Goal: Navigation & Orientation: Find specific page/section

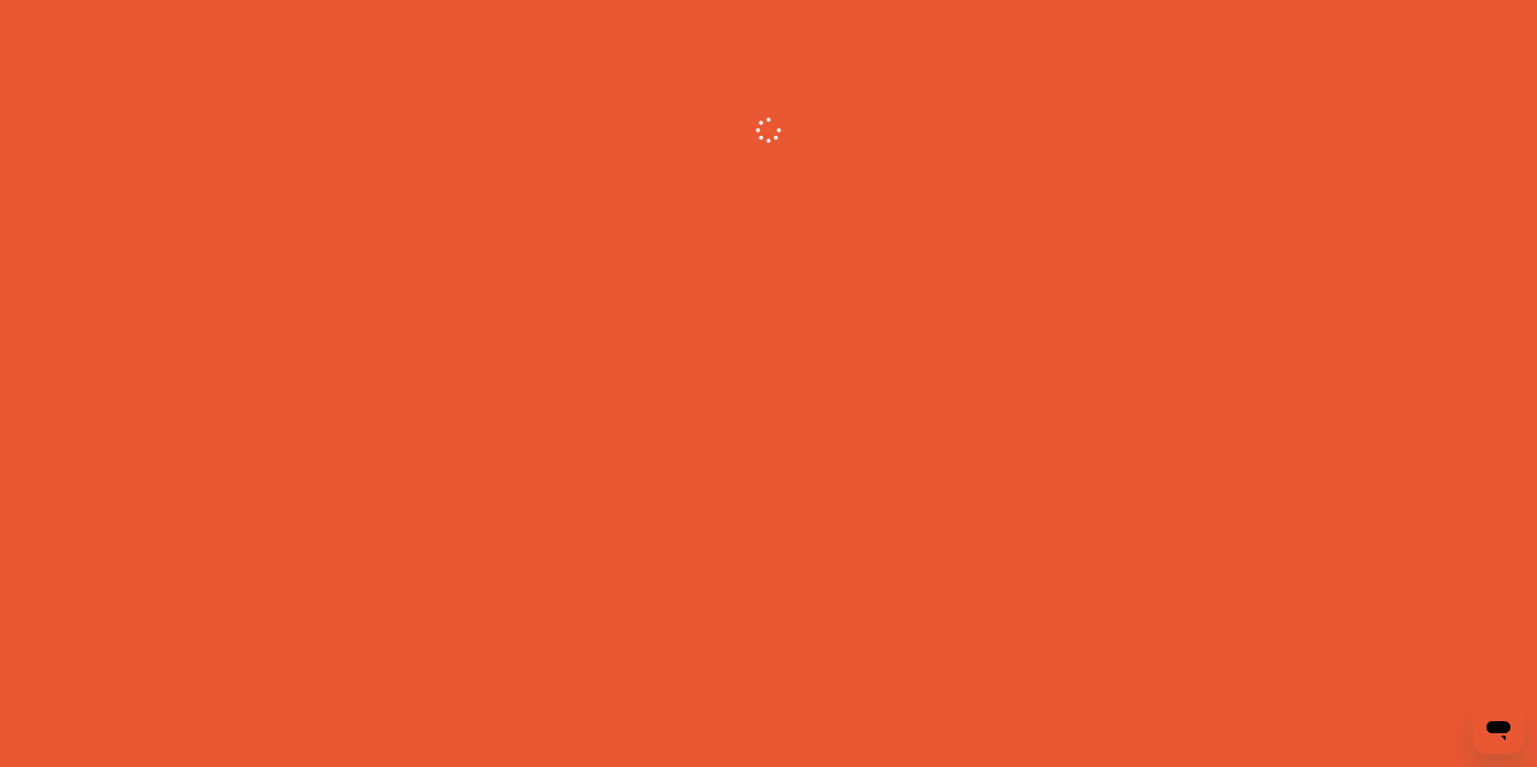
click at [592, 303] on div at bounding box center [768, 383] width 1537 height 767
